Goal: Task Accomplishment & Management: Manage account settings

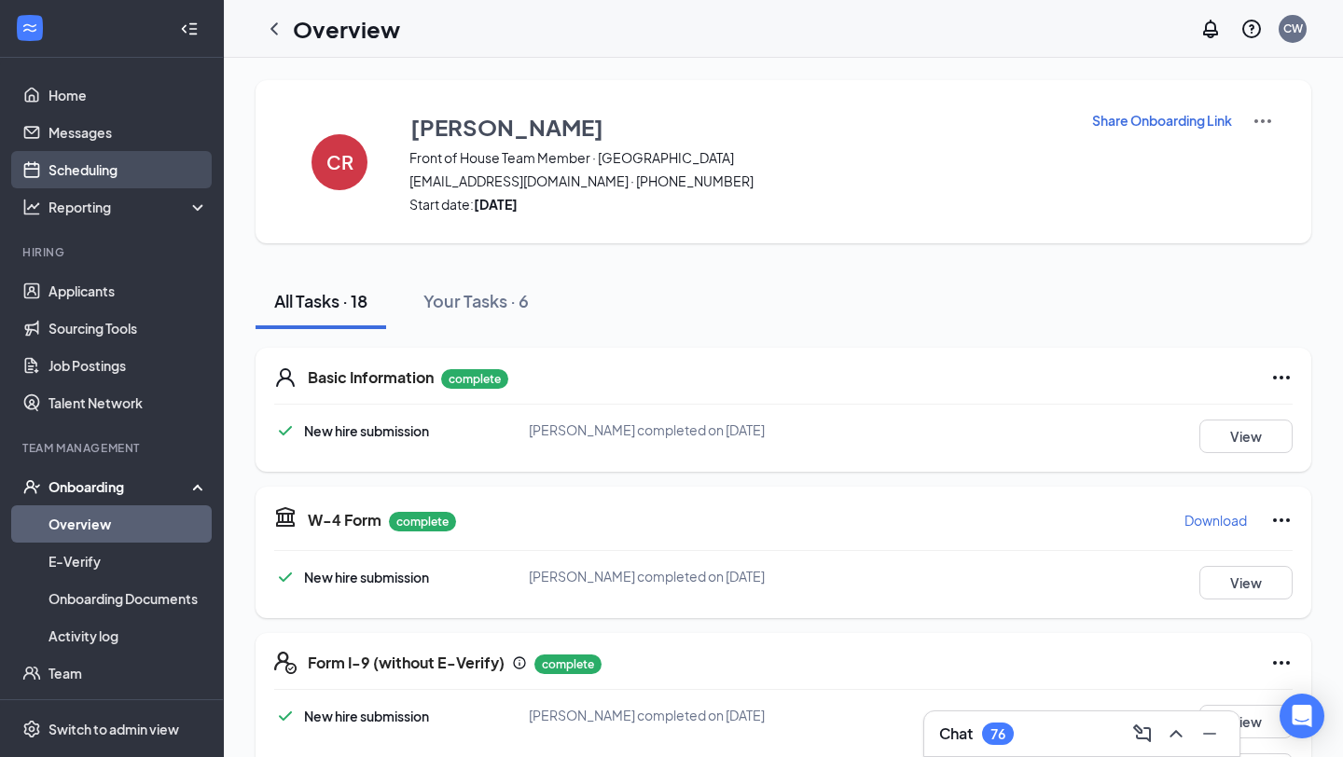
click at [91, 157] on link "Scheduling" at bounding box center [129, 169] width 160 height 37
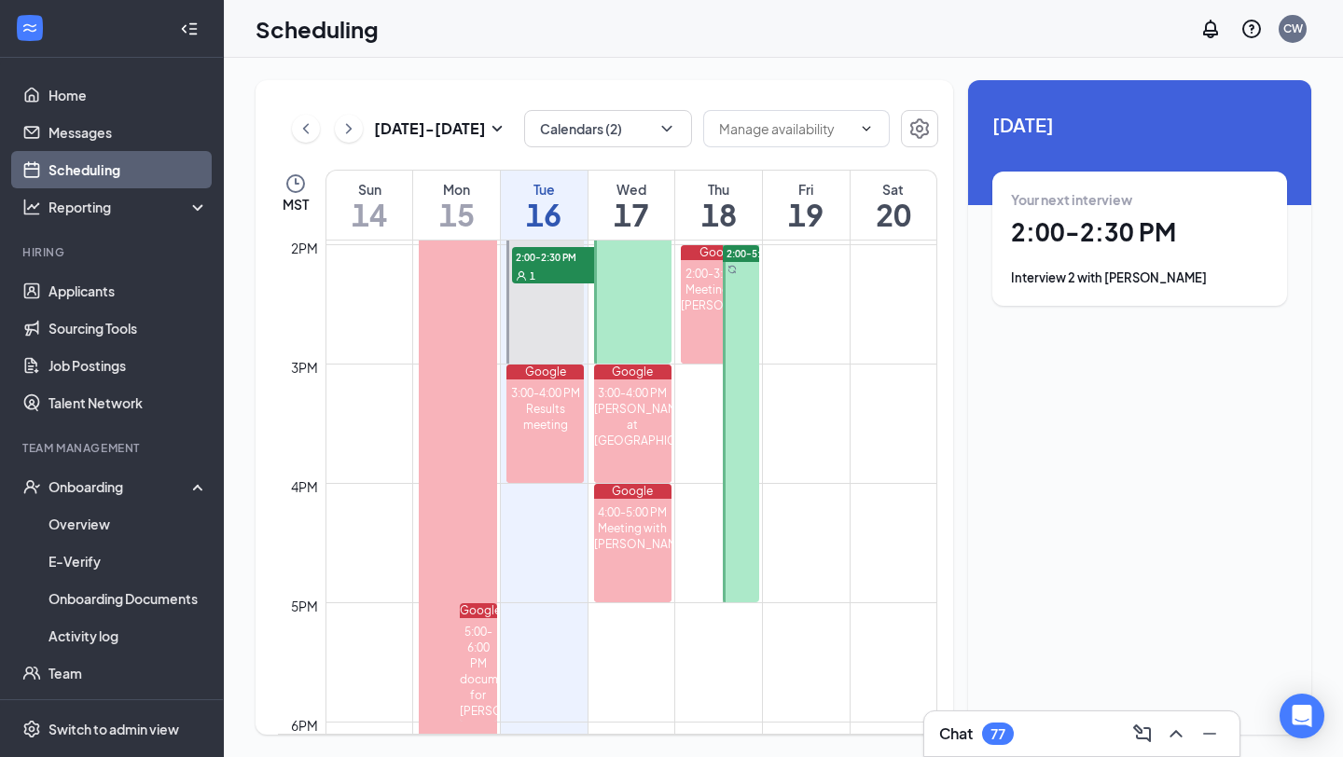
scroll to position [1669, 0]
click at [745, 480] on div at bounding box center [741, 422] width 36 height 357
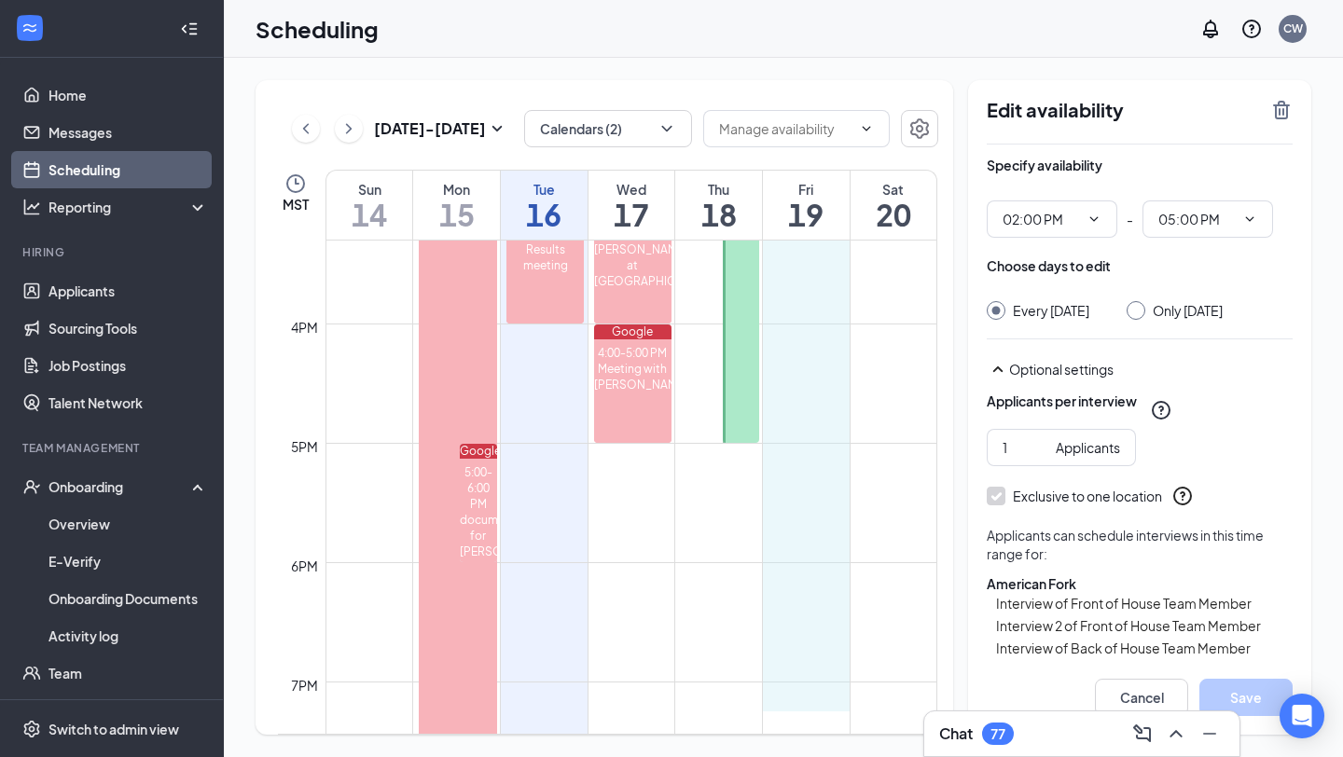
scroll to position [1834, 0]
drag, startPoint x: 799, startPoint y: 330, endPoint x: 806, endPoint y: 672, distance: 341.5
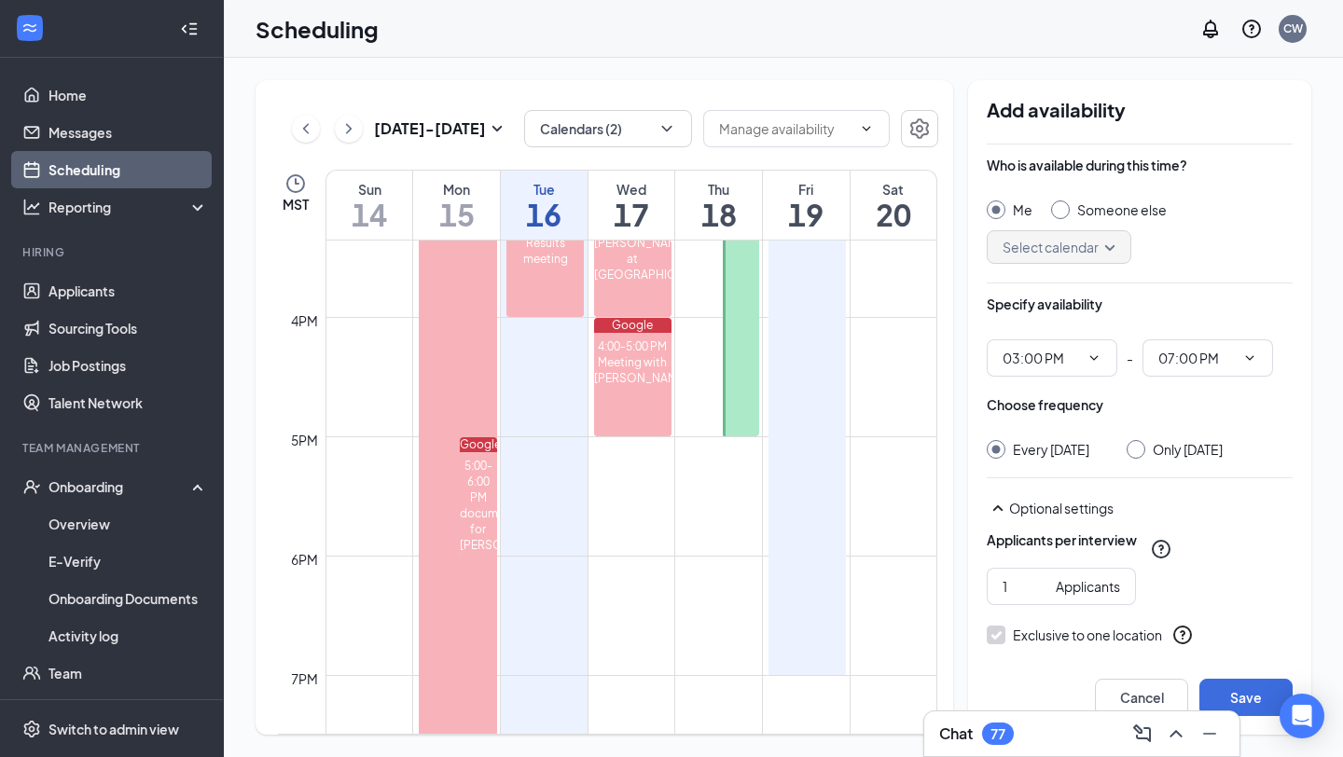
click at [1133, 443] on input "Only [DATE]" at bounding box center [1133, 446] width 13 height 13
radio input "true"
radio input "false"
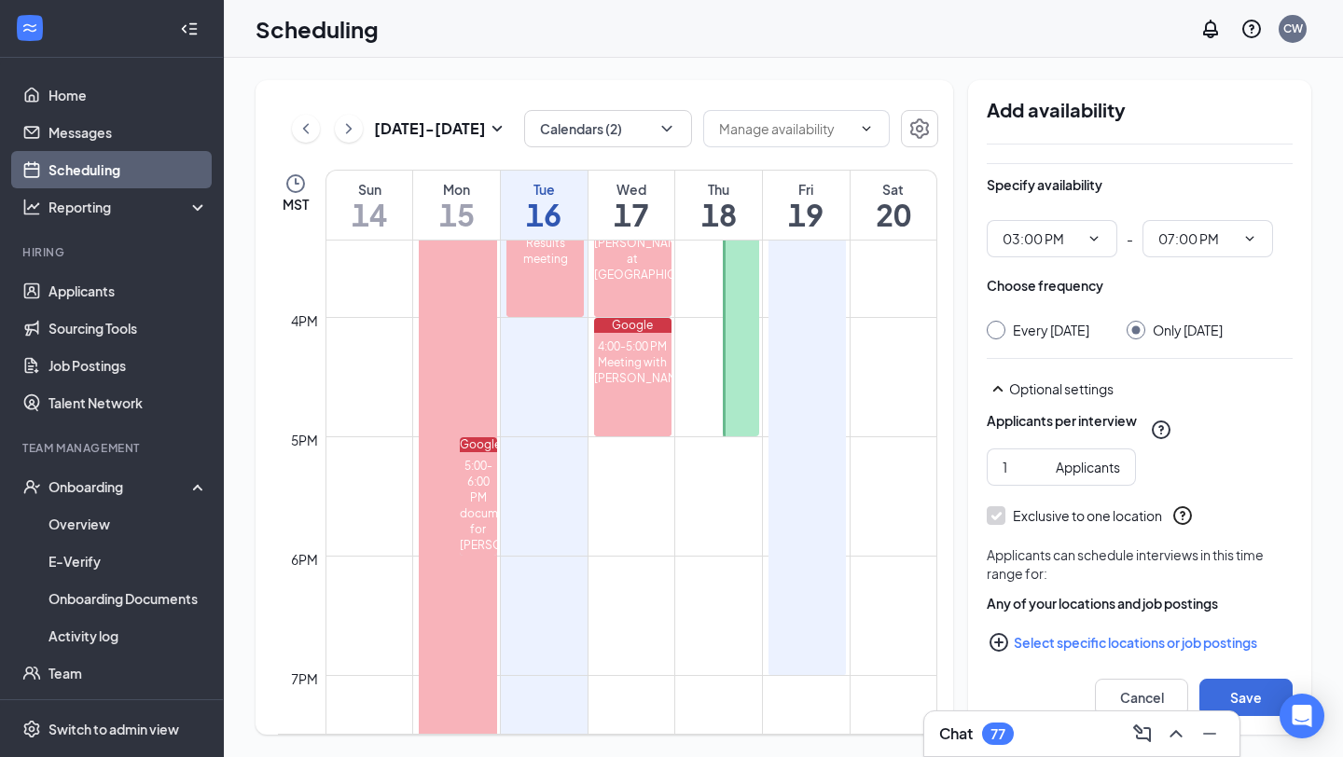
scroll to position [139, 0]
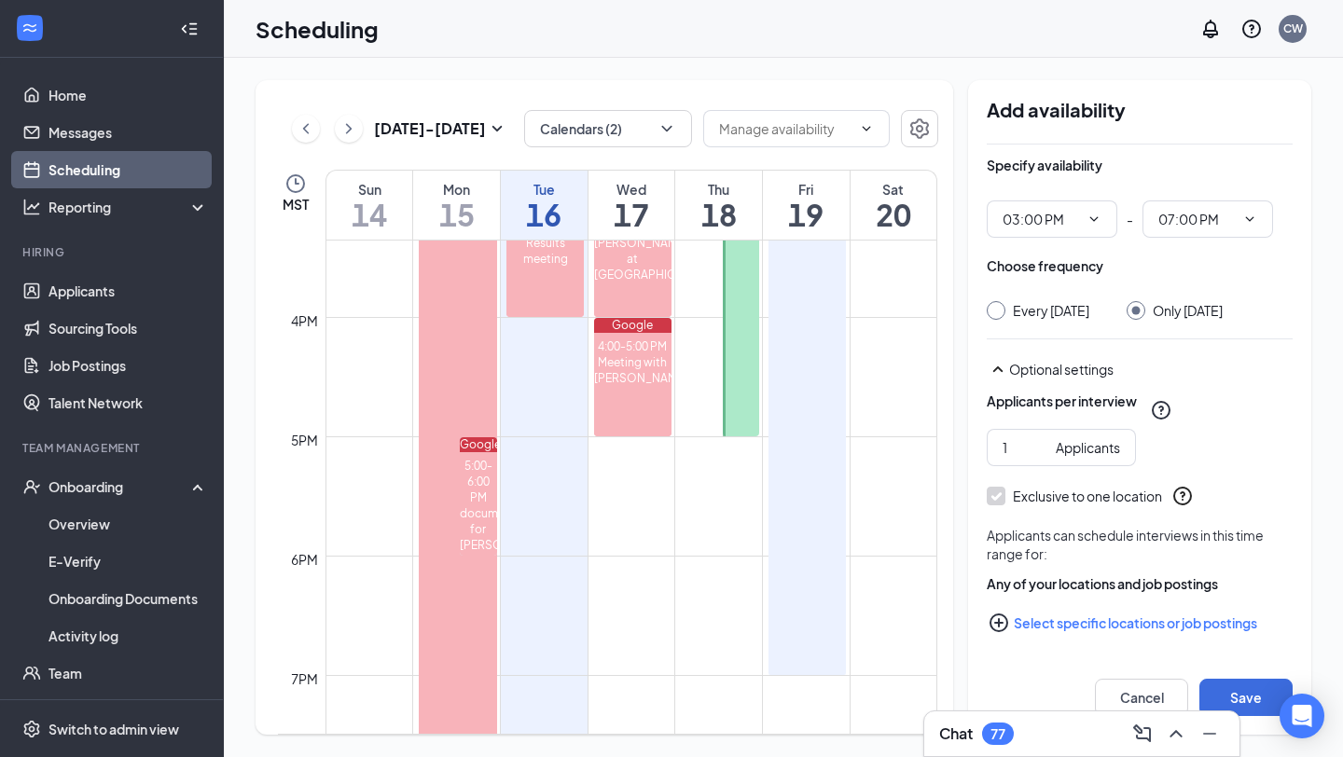
click at [1088, 621] on button "Select specific locations or job postings" at bounding box center [1140, 622] width 306 height 37
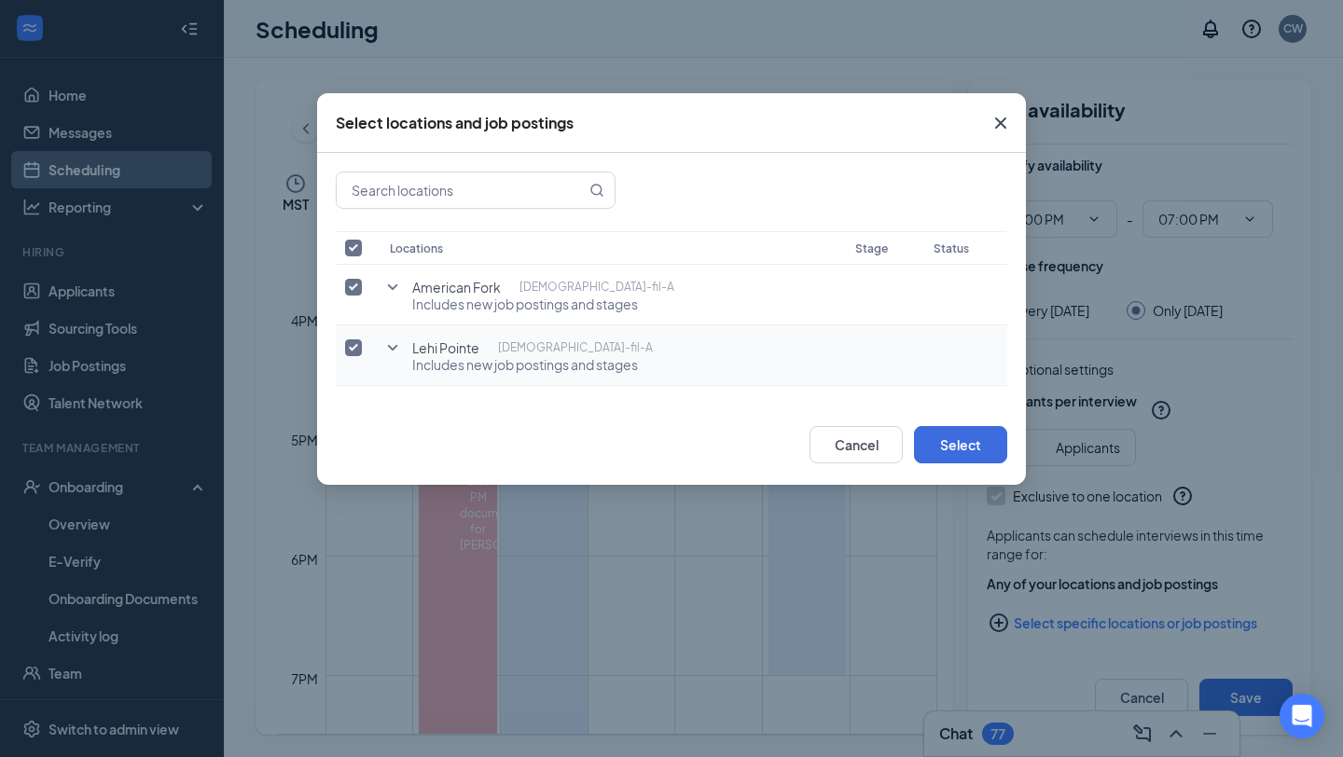
click at [355, 350] on input "checkbox" at bounding box center [353, 348] width 17 height 17
checkbox input "false"
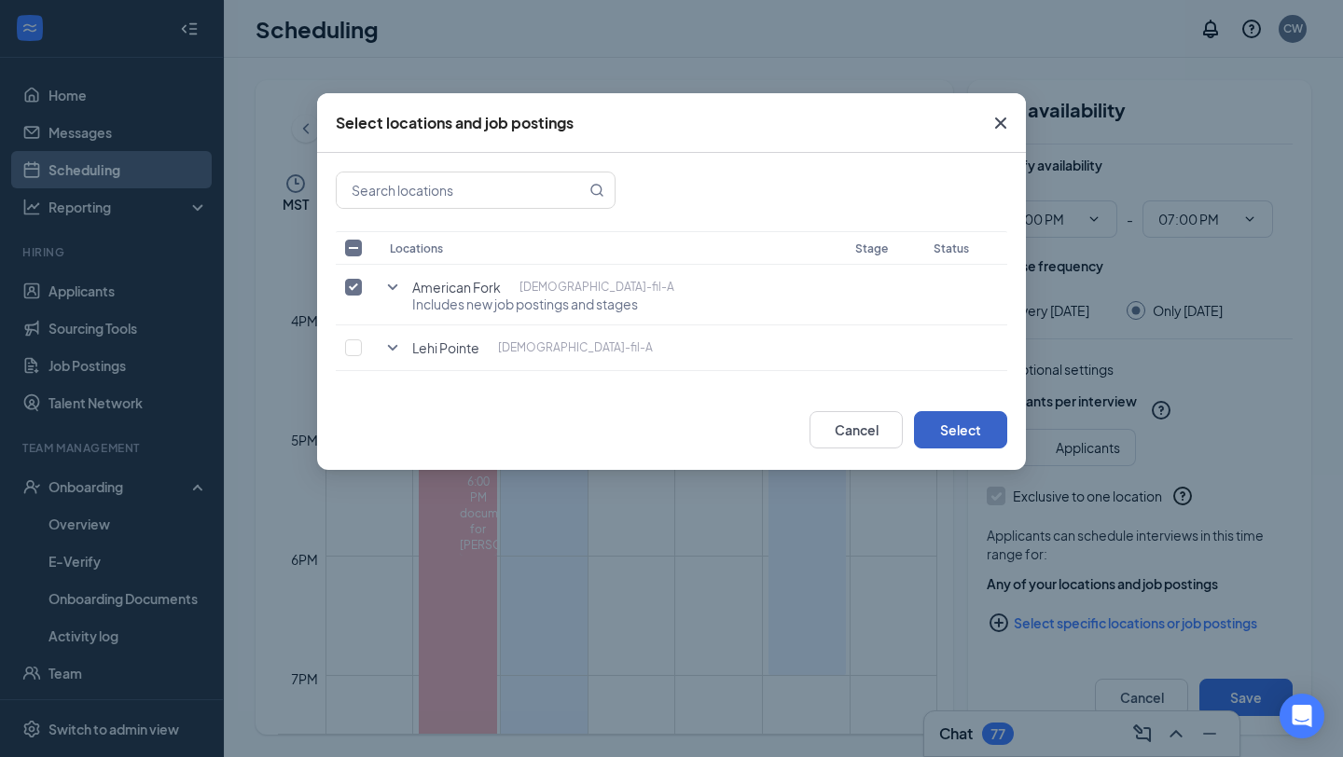
click at [960, 430] on button "Select" at bounding box center [960, 429] width 93 height 37
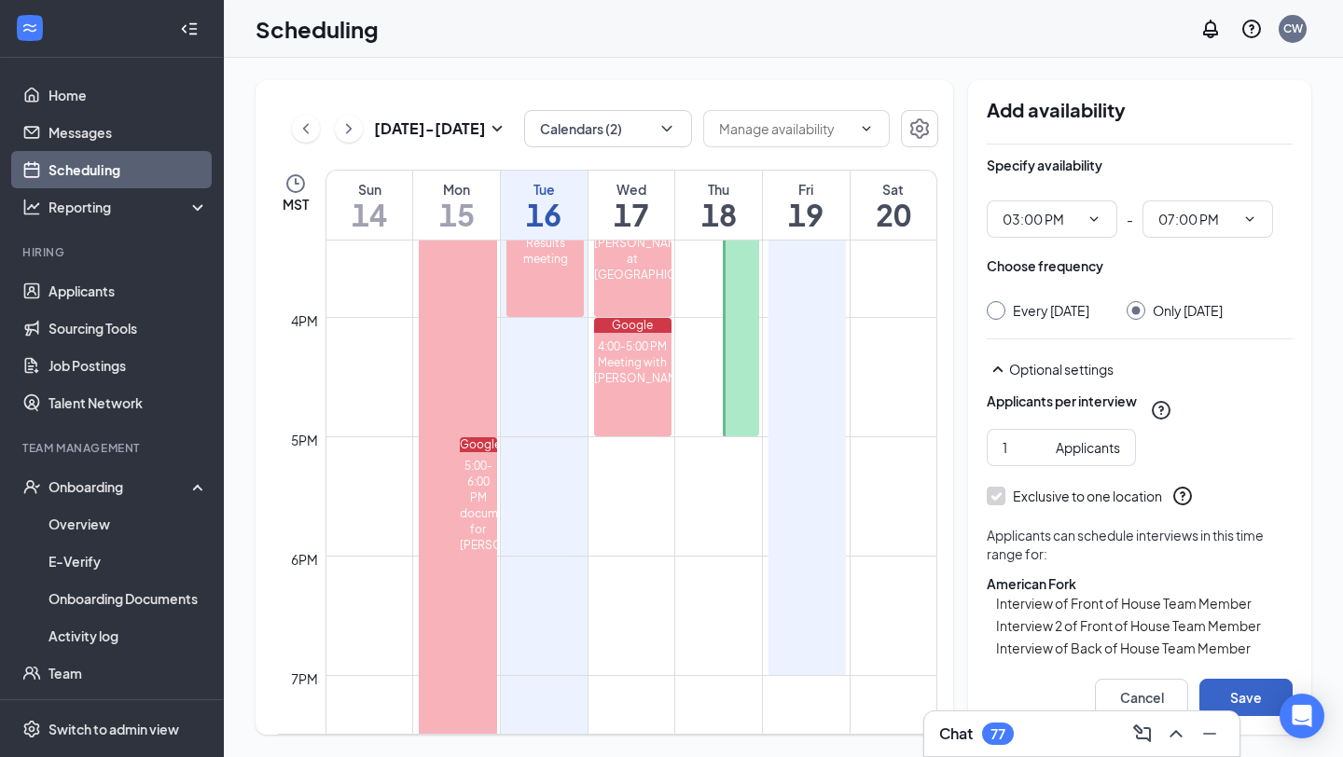
click at [1247, 690] on button "Save" at bounding box center [1246, 697] width 93 height 37
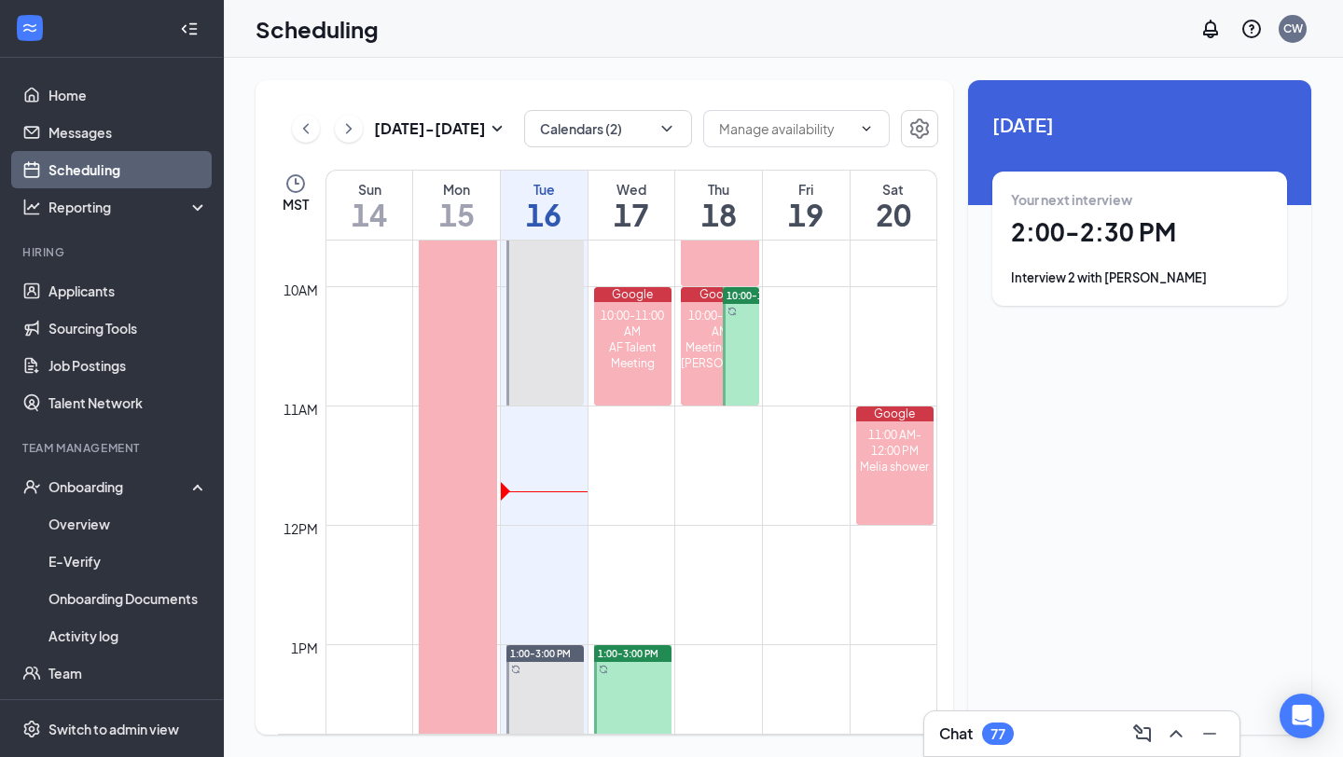
scroll to position [1146, 0]
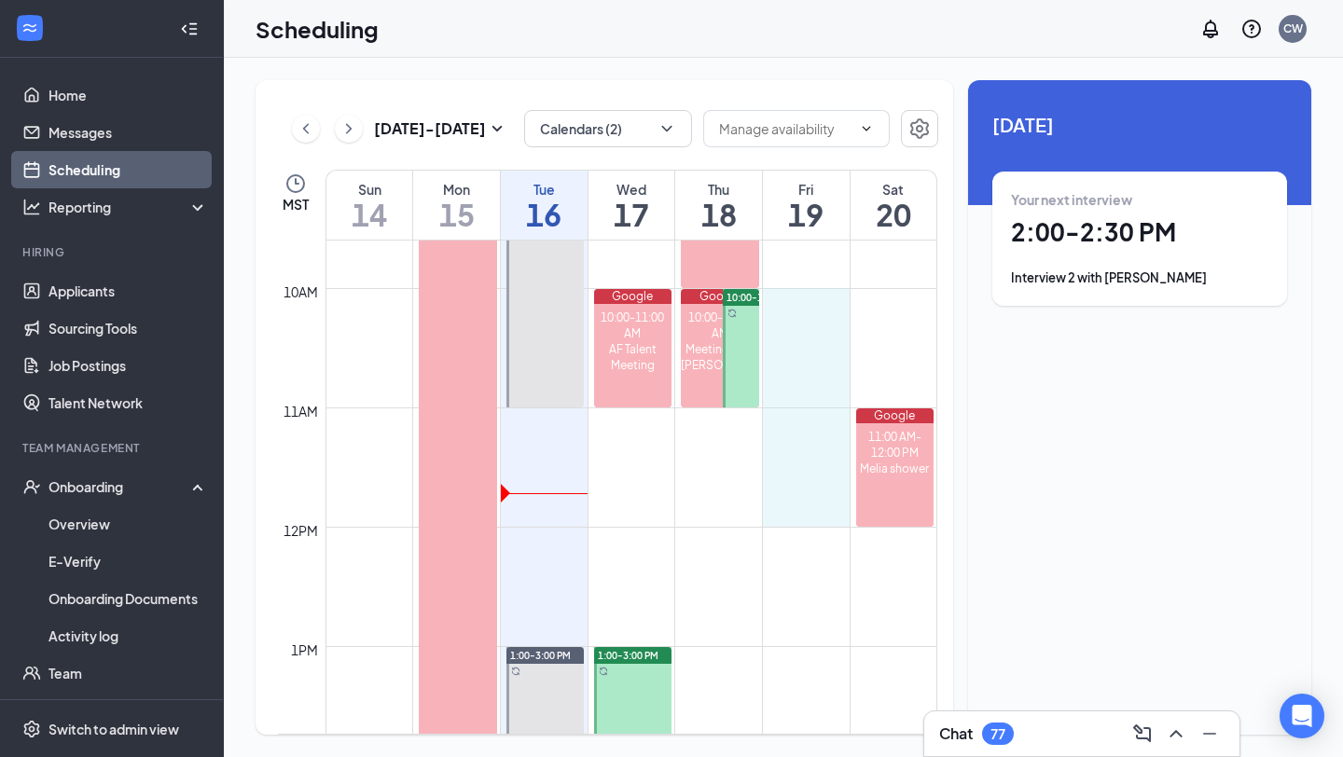
drag, startPoint x: 805, startPoint y: 293, endPoint x: 785, endPoint y: 497, distance: 205.2
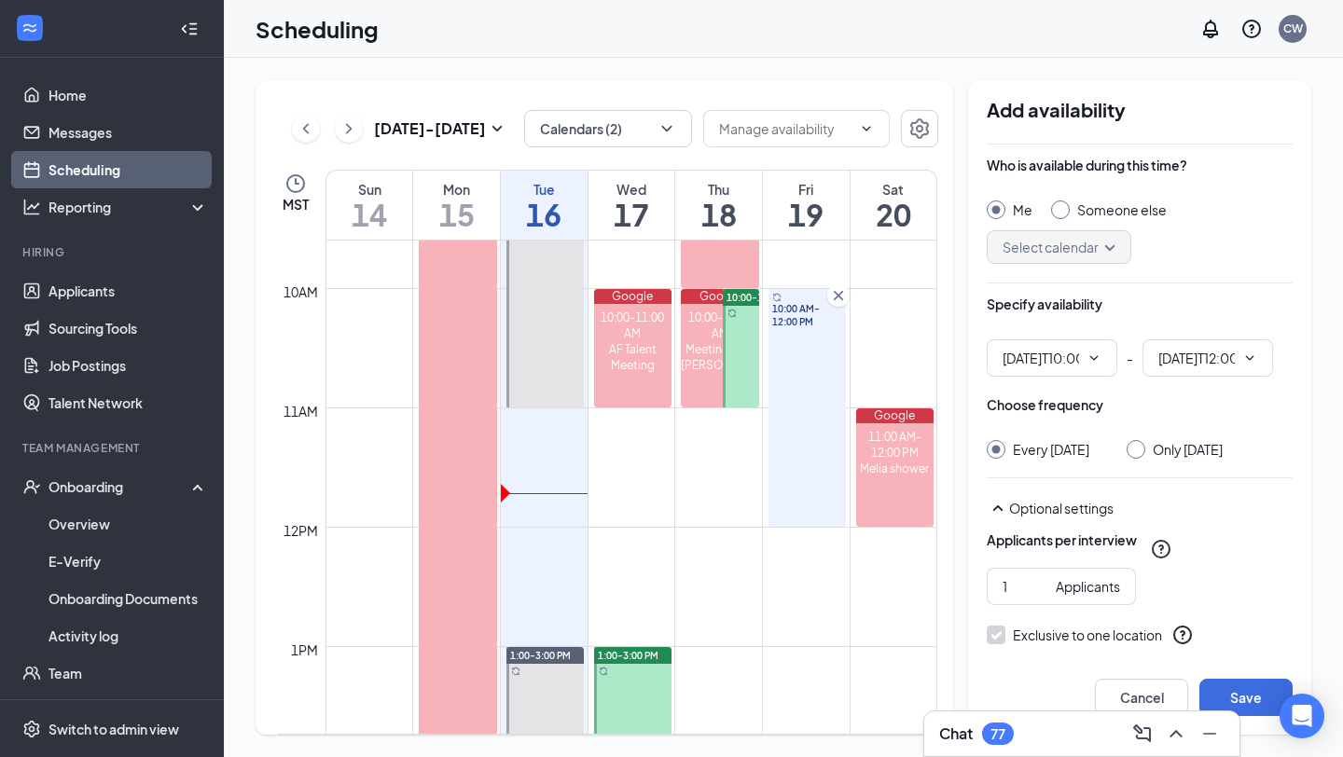
type input "10:00 AM"
type input "12:00 PM"
click at [1138, 451] on div at bounding box center [1136, 449] width 19 height 19
click at [1132, 447] on input "Only [DATE]" at bounding box center [1133, 446] width 13 height 13
radio input "true"
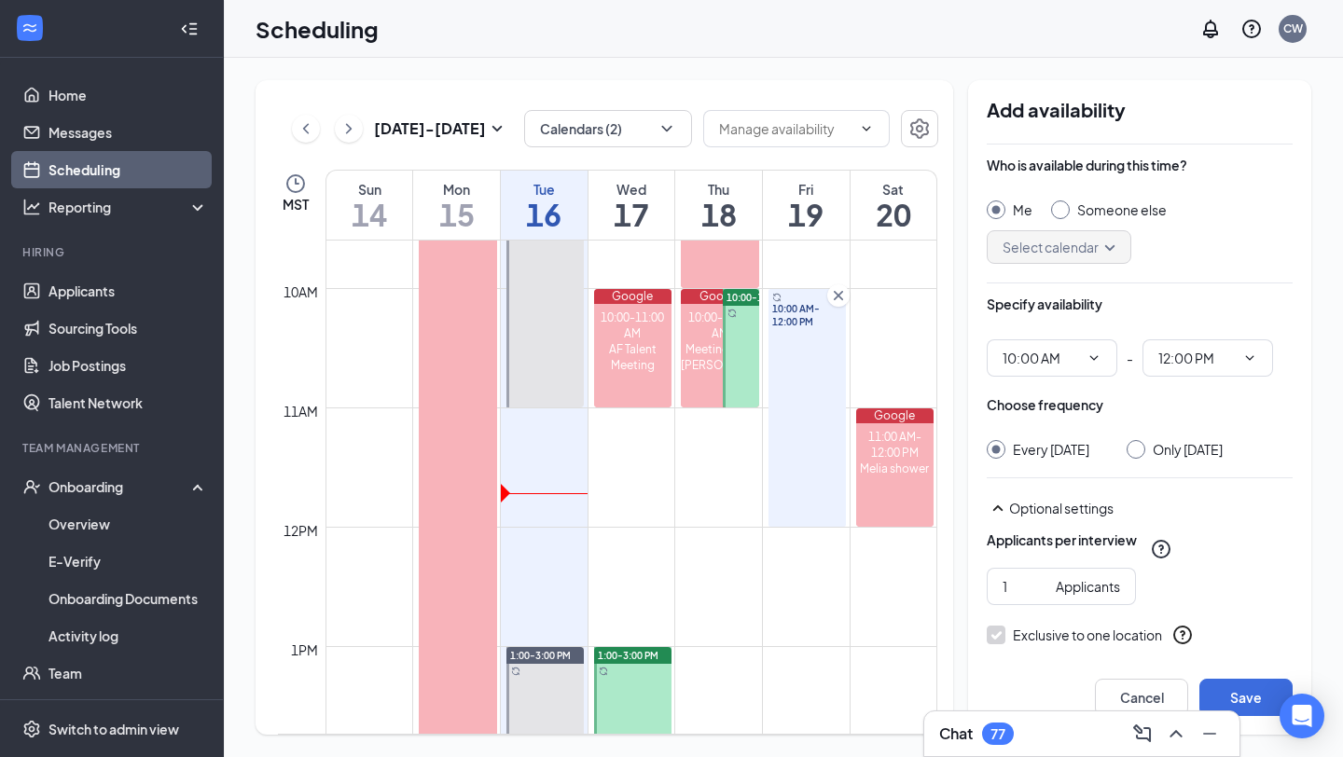
radio input "false"
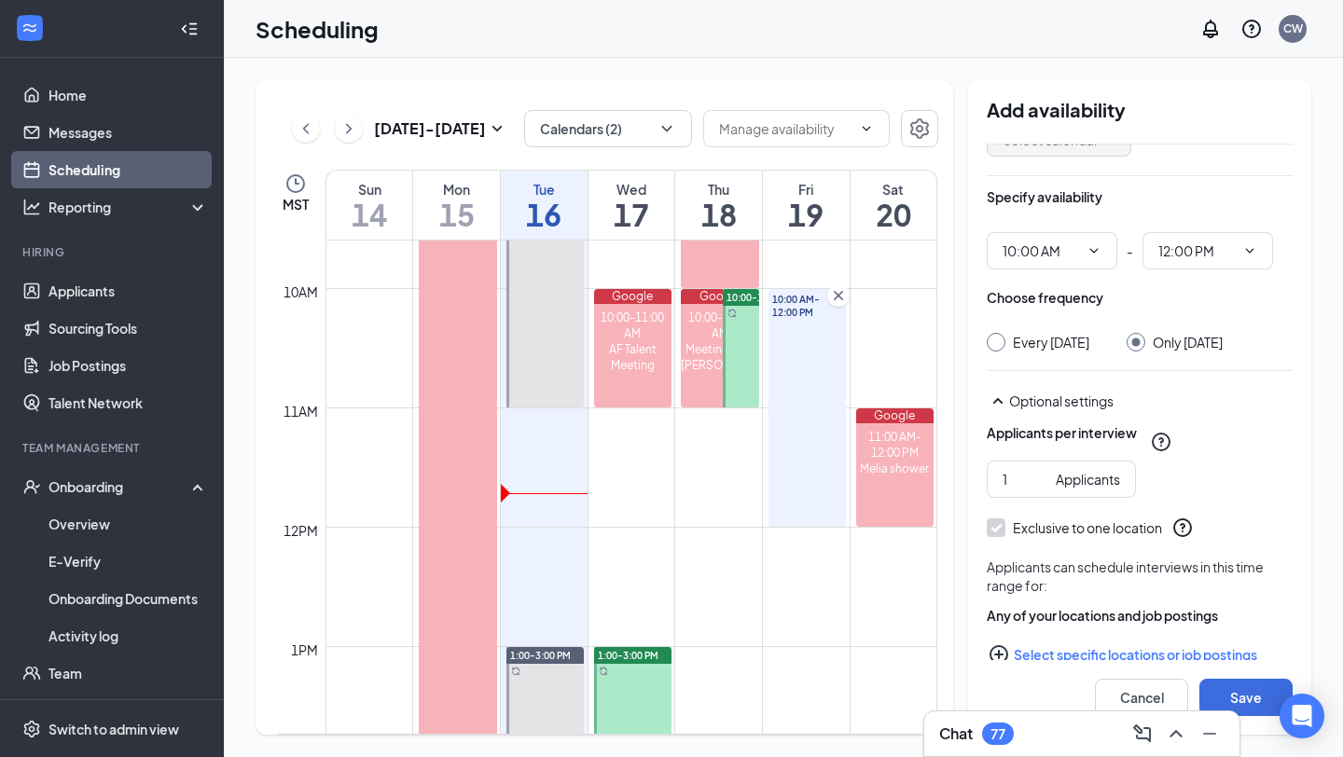
scroll to position [139, 0]
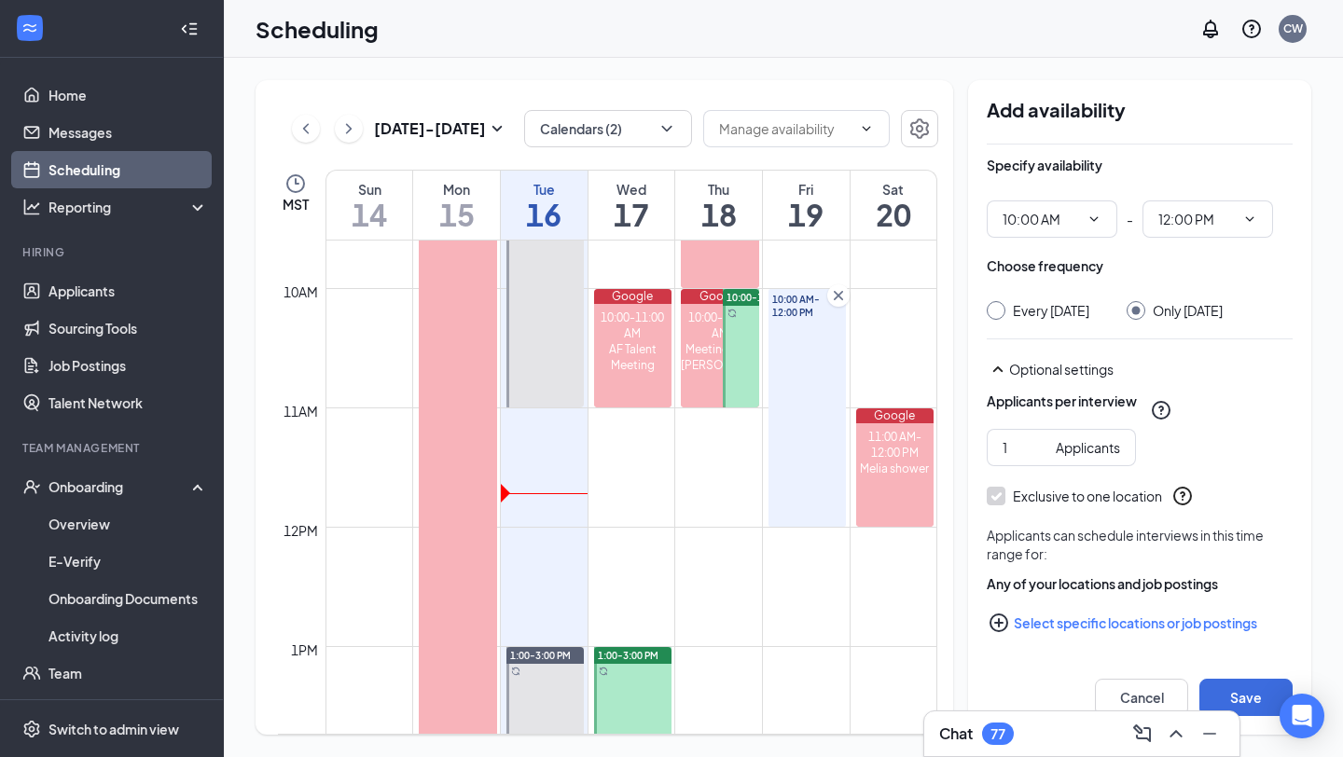
click at [1024, 627] on button "Select specific locations or job postings" at bounding box center [1140, 622] width 306 height 37
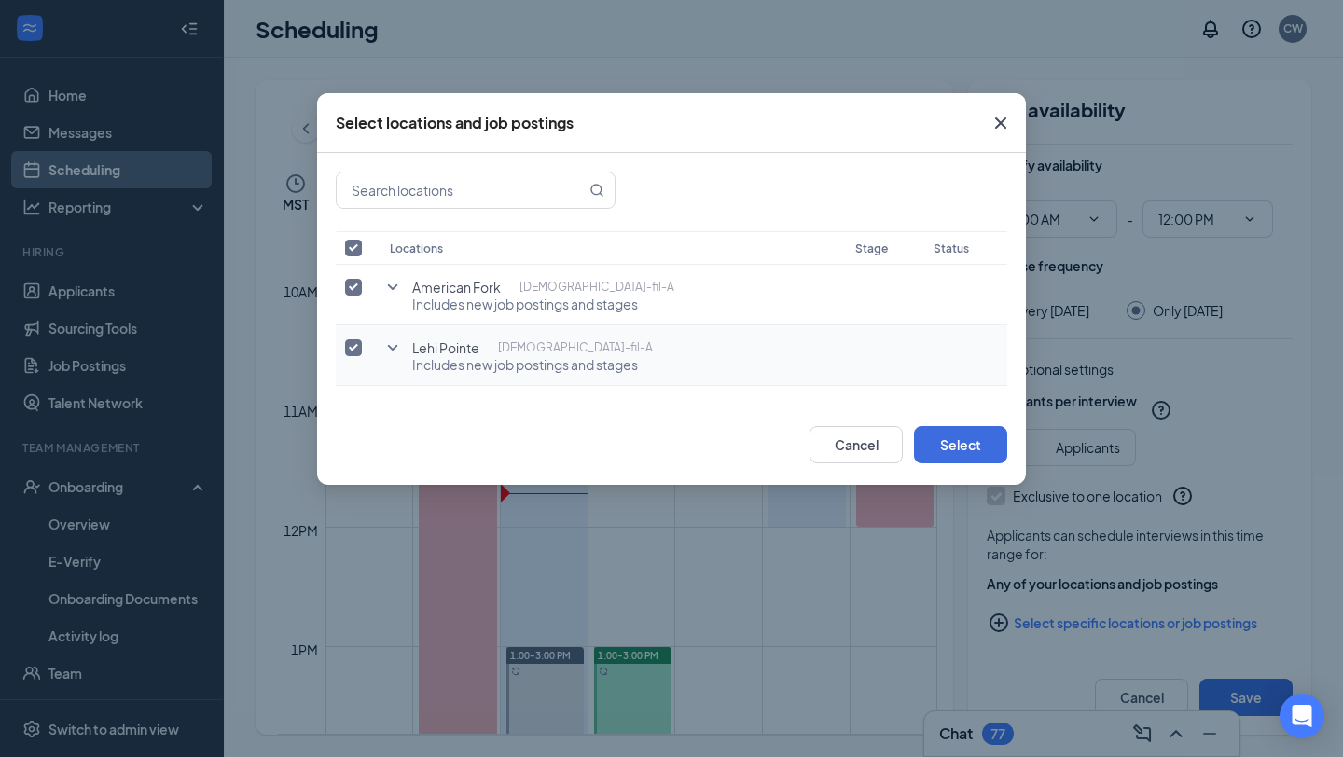
click at [354, 350] on input "checkbox" at bounding box center [353, 348] width 17 height 17
checkbox input "false"
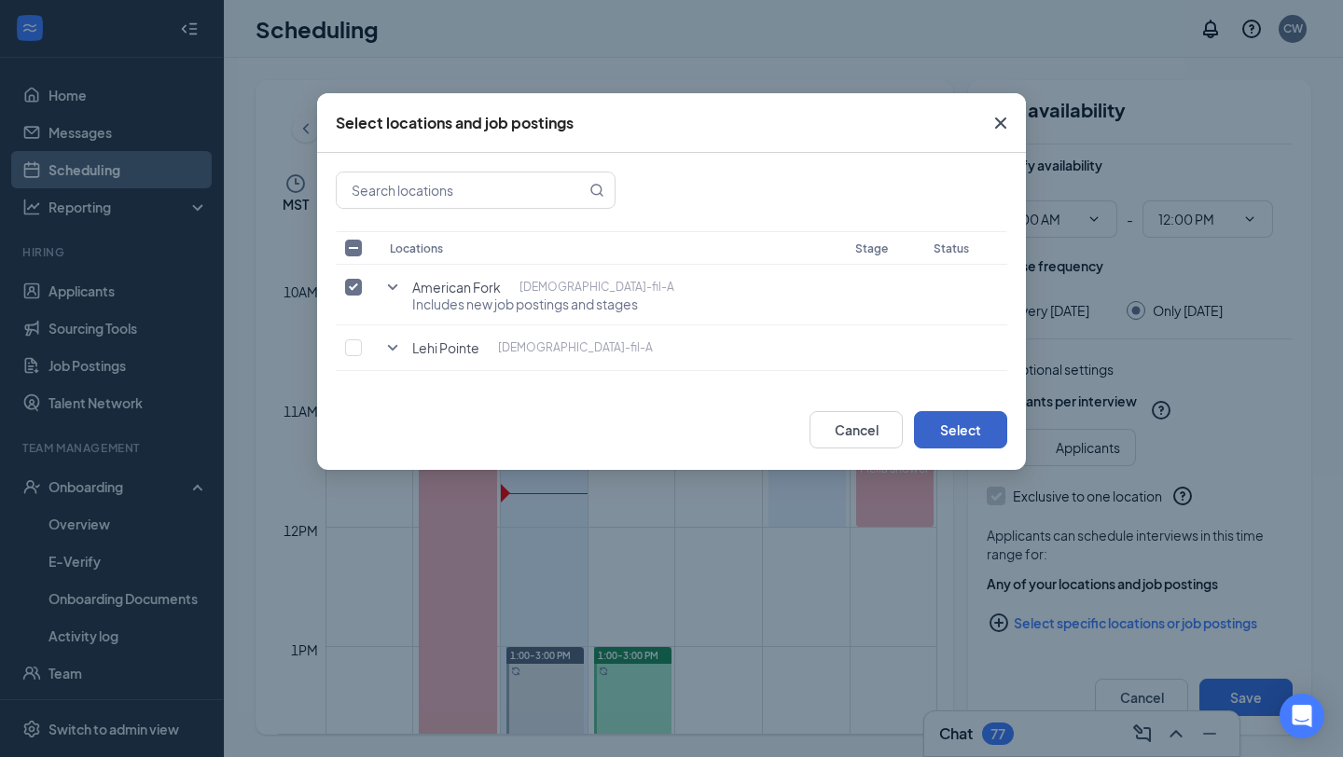
click at [980, 439] on button "Select" at bounding box center [960, 429] width 93 height 37
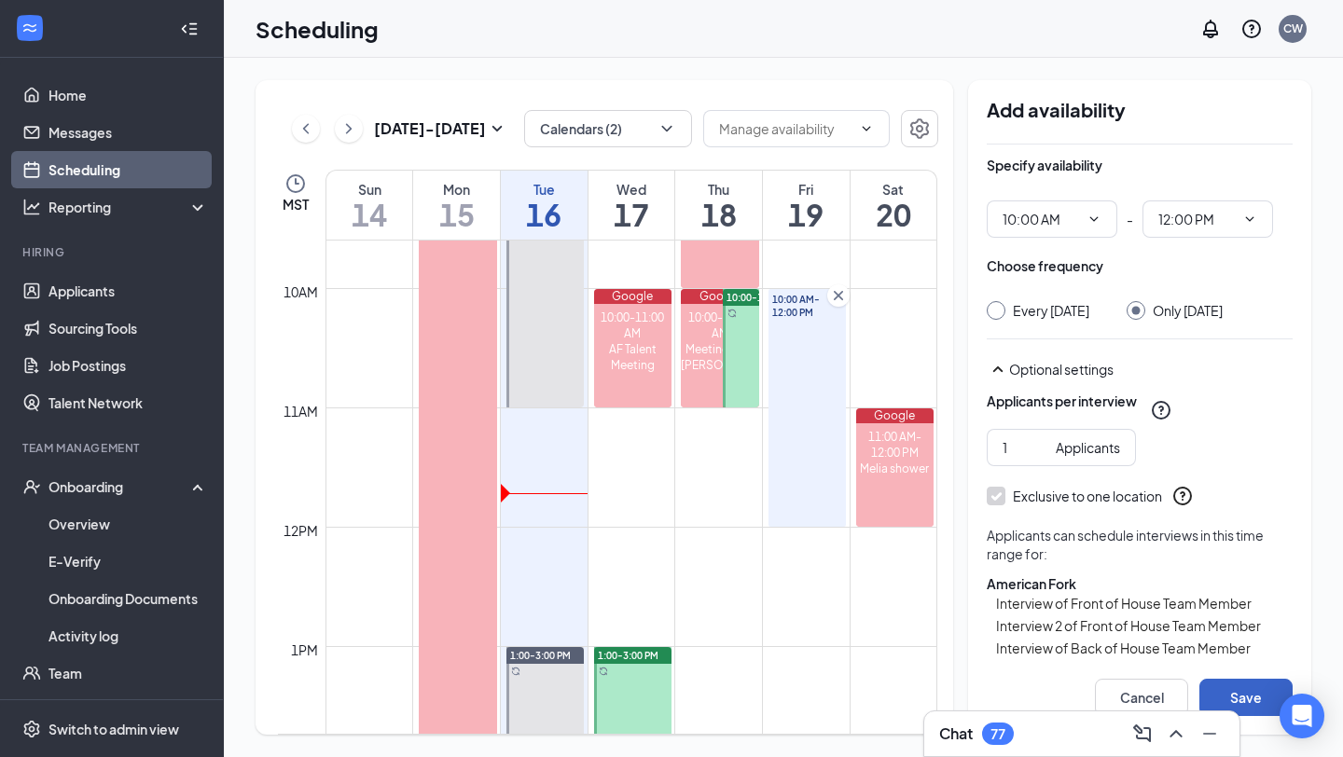
click at [1233, 691] on button "Save" at bounding box center [1246, 697] width 93 height 37
